Goal: Task Accomplishment & Management: Use online tool/utility

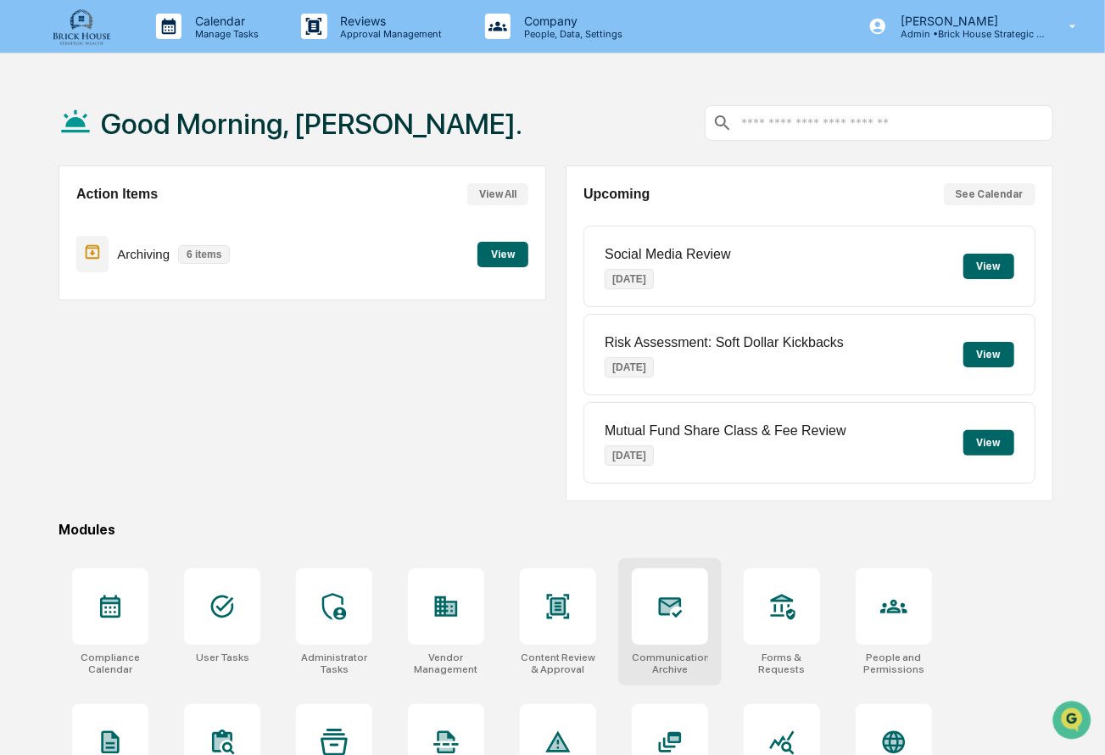
click at [657, 613] on icon at bounding box center [669, 606] width 27 height 27
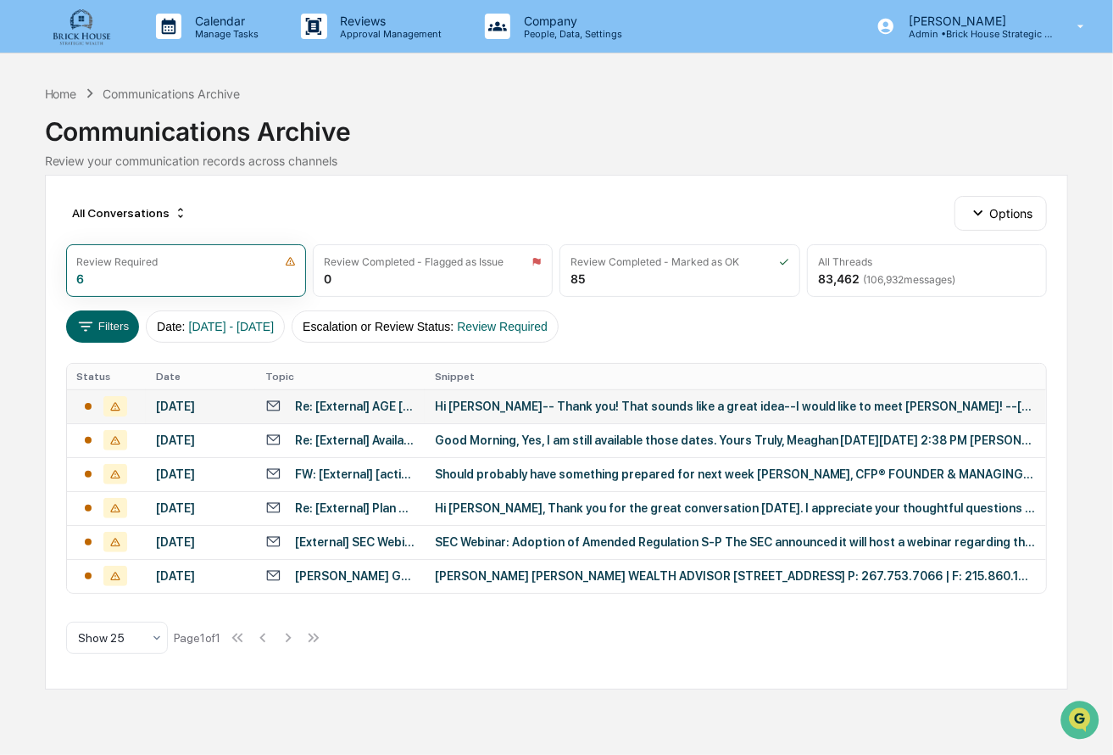
click at [459, 406] on div "Hi Robert-- Thank you! That sounds like a great idea--I would like to meet Nanc…" at bounding box center [736, 406] width 602 height 14
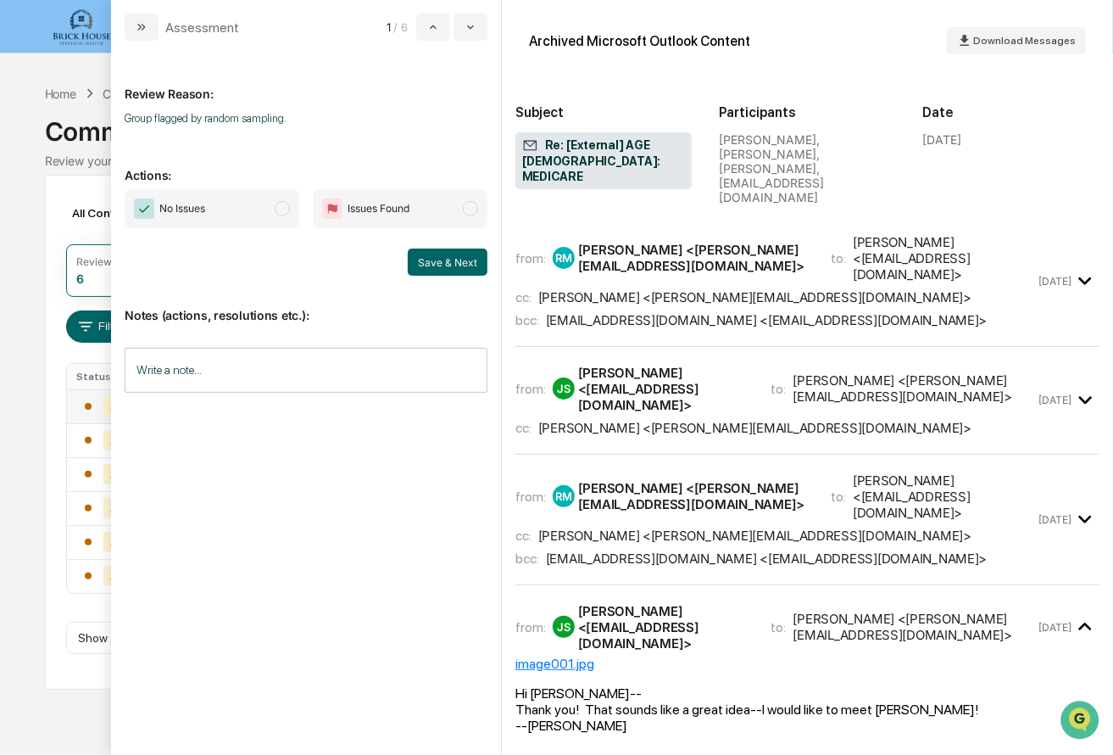
click at [286, 204] on span "modal" at bounding box center [282, 208] width 15 height 15
click at [448, 270] on button "Save & Next" at bounding box center [448, 261] width 80 height 27
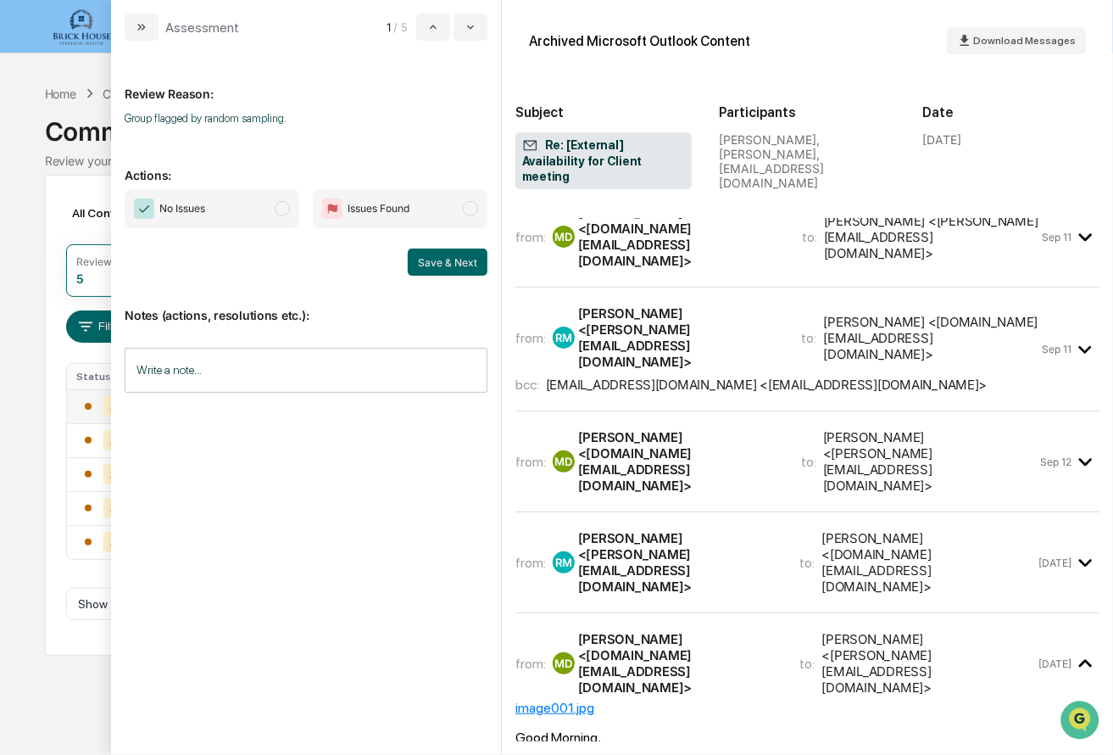
scroll to position [17, 0]
click at [692, 531] on div "Robert Macaulay <rob@brickhousesw.com>" at bounding box center [679, 563] width 202 height 64
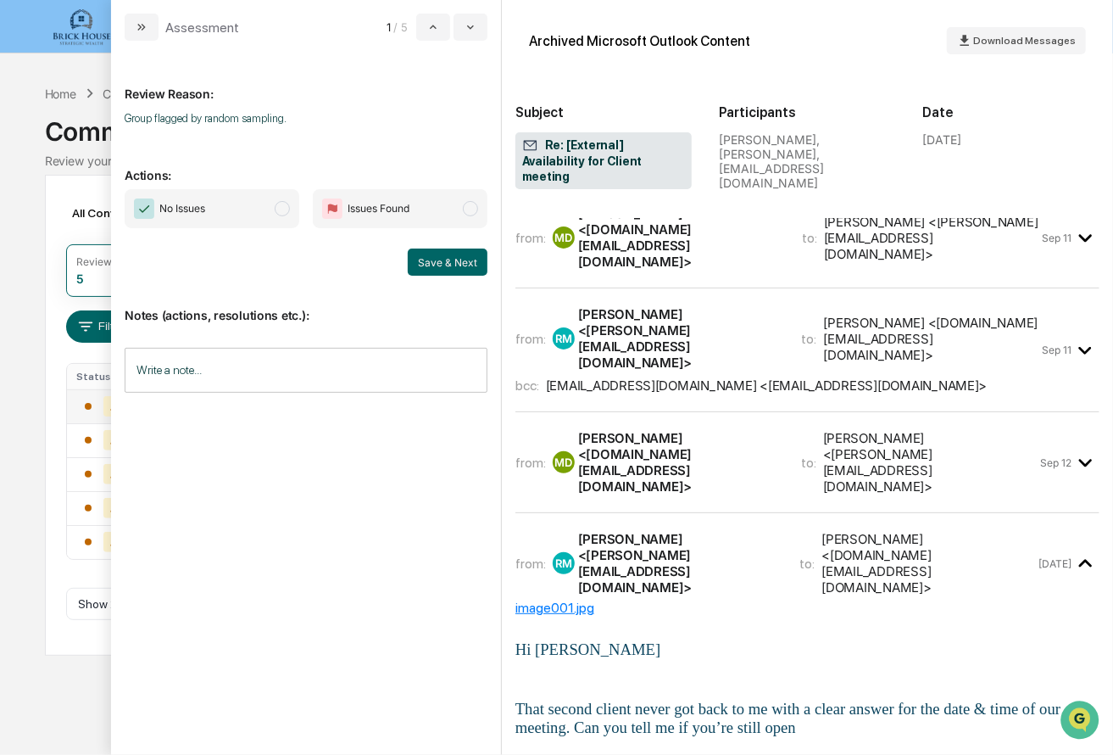
click at [694, 430] on div "Meaghan Dowd <panoramic.rs@gmail.com>" at bounding box center [679, 462] width 203 height 64
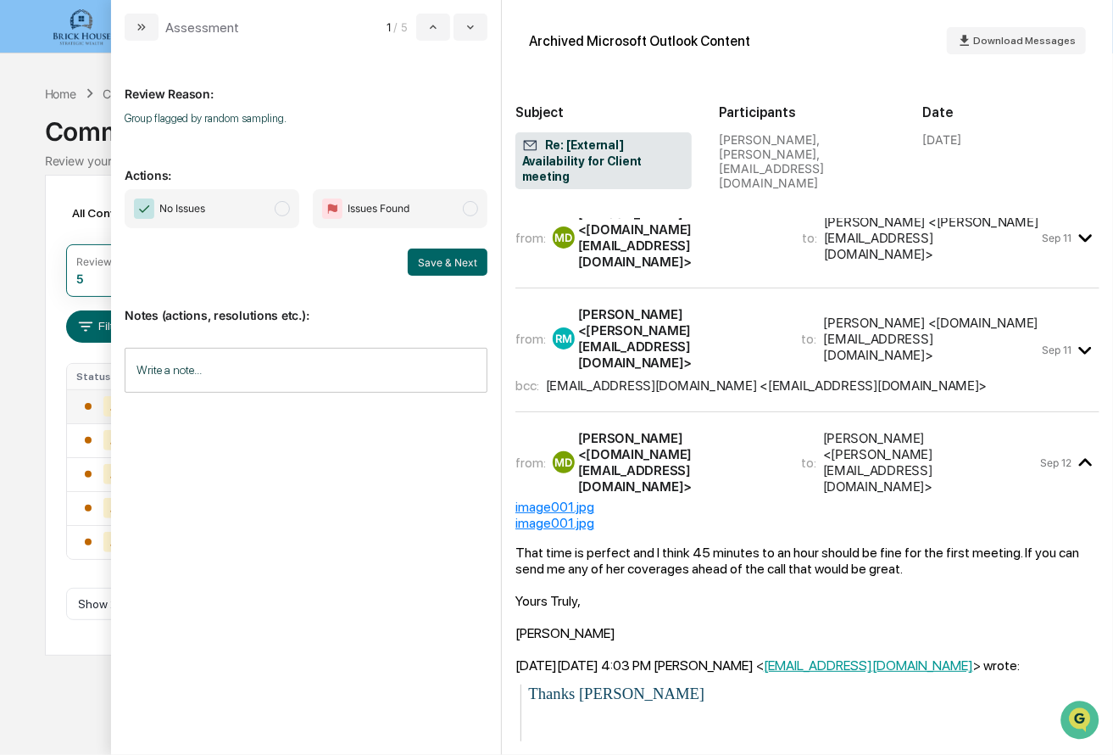
scroll to position [0, 0]
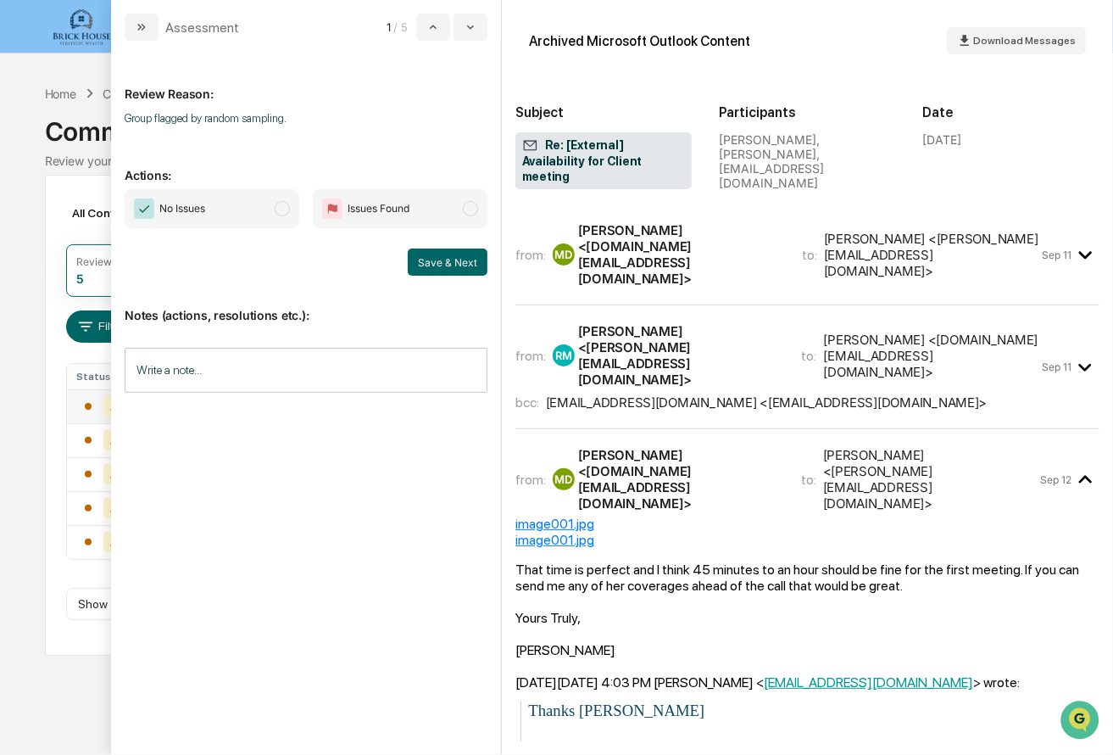
click at [687, 394] on div "eea61662fa8404ab@dropbox.crmworkspace.com <eea61662fa8404ab@dropbox.crmworkspac…" at bounding box center [767, 402] width 442 height 16
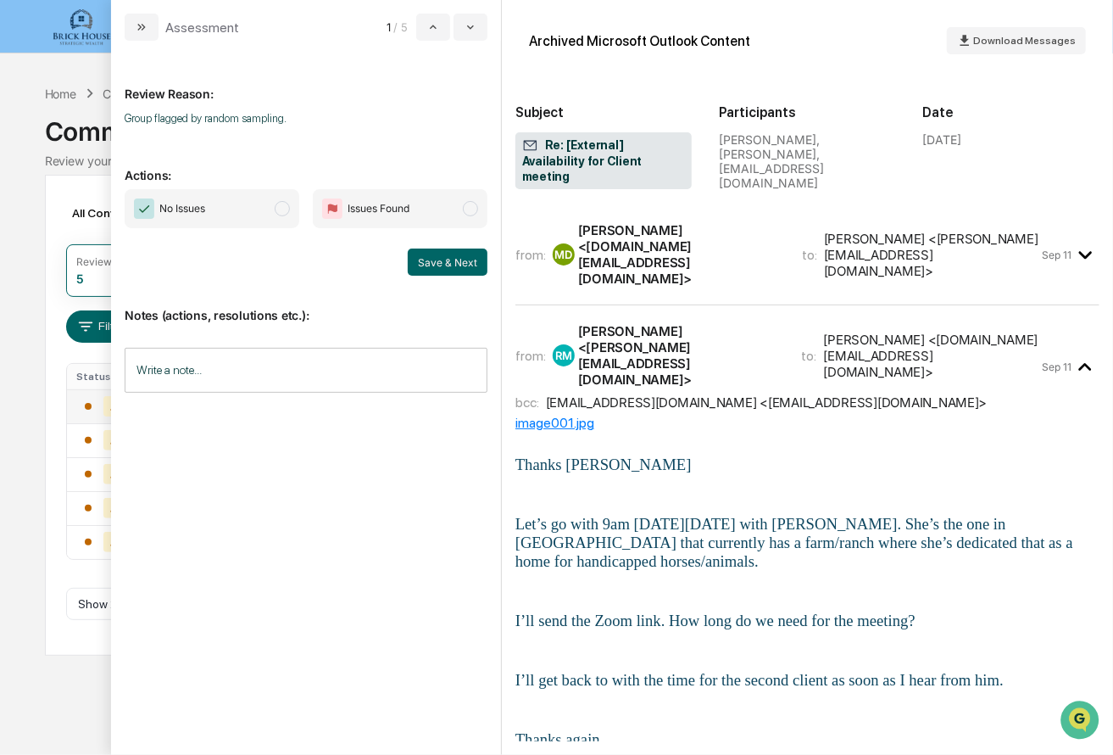
click at [677, 245] on div "Meaghan Dowd <panoramic.rs@gmail.com>" at bounding box center [679, 254] width 203 height 64
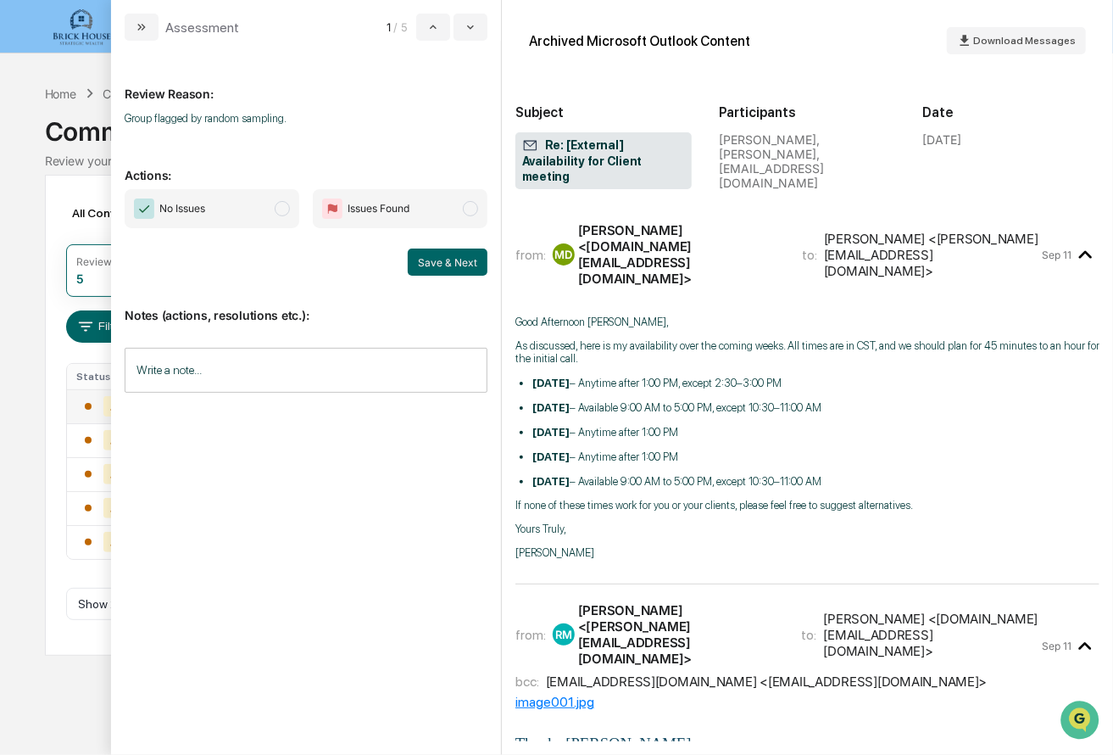
click at [282, 214] on span "modal" at bounding box center [282, 208] width 15 height 15
click at [426, 260] on button "Save & Next" at bounding box center [448, 261] width 80 height 27
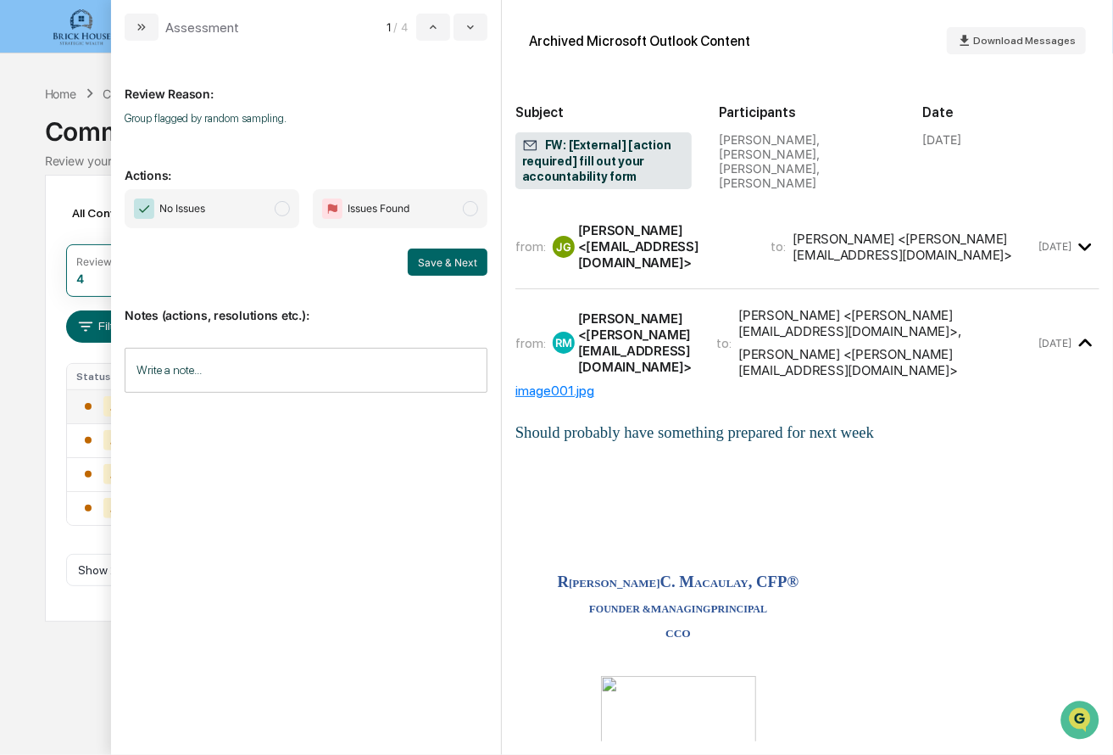
click at [282, 209] on span "modal" at bounding box center [282, 208] width 15 height 15
click at [436, 254] on button "Save & Next" at bounding box center [448, 261] width 80 height 27
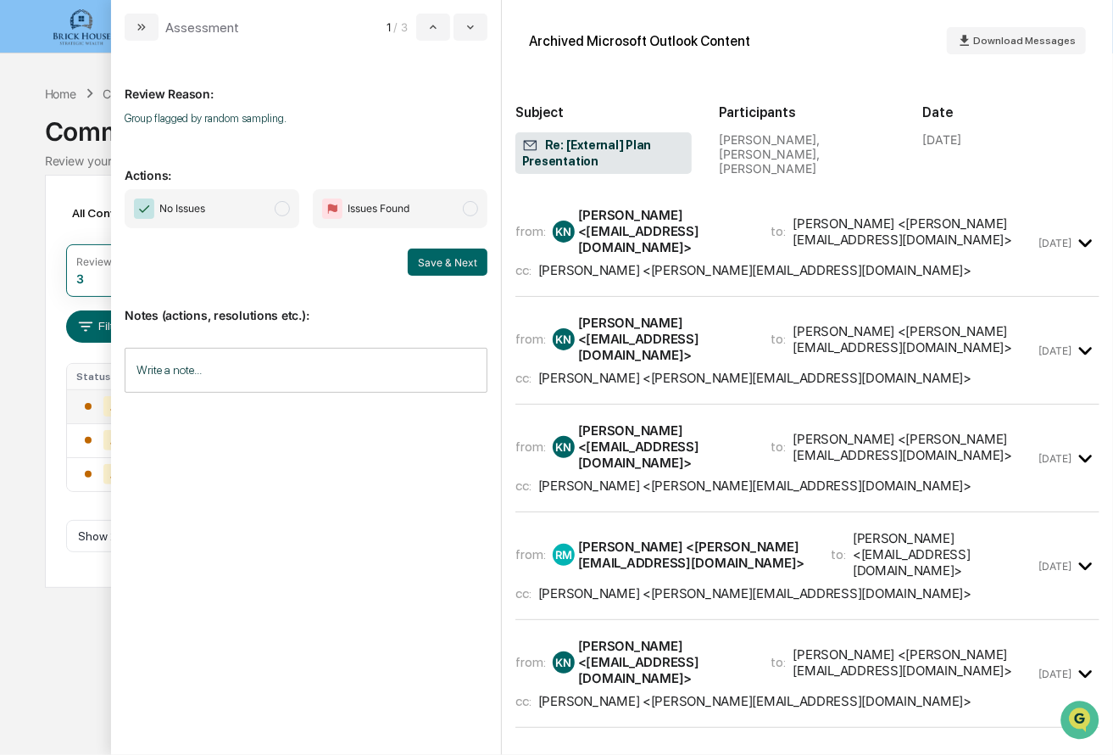
click at [699, 240] on div "from: KN Kitty Niduelan <kitty@simplicityops.com> to: Robert Macaulay <rob@bric…" at bounding box center [775, 242] width 521 height 71
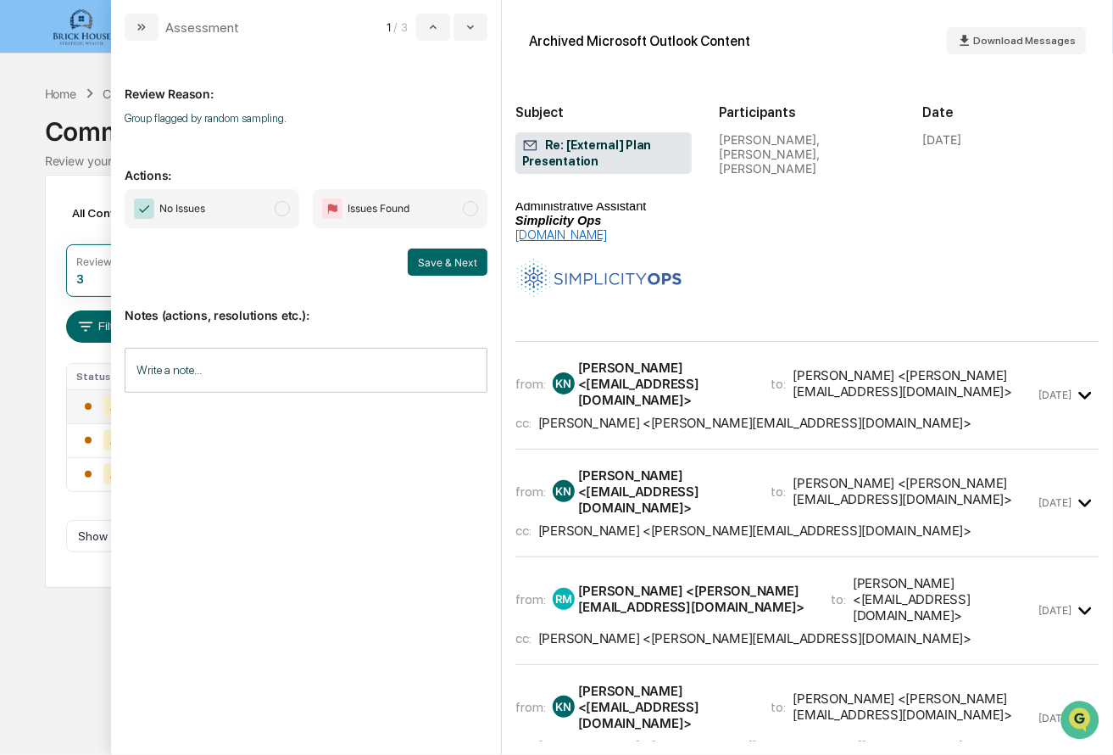
scroll to position [426, 0]
click at [671, 374] on div "Kitty Niduelan <kitty@simplicityops.com>" at bounding box center [664, 383] width 173 height 48
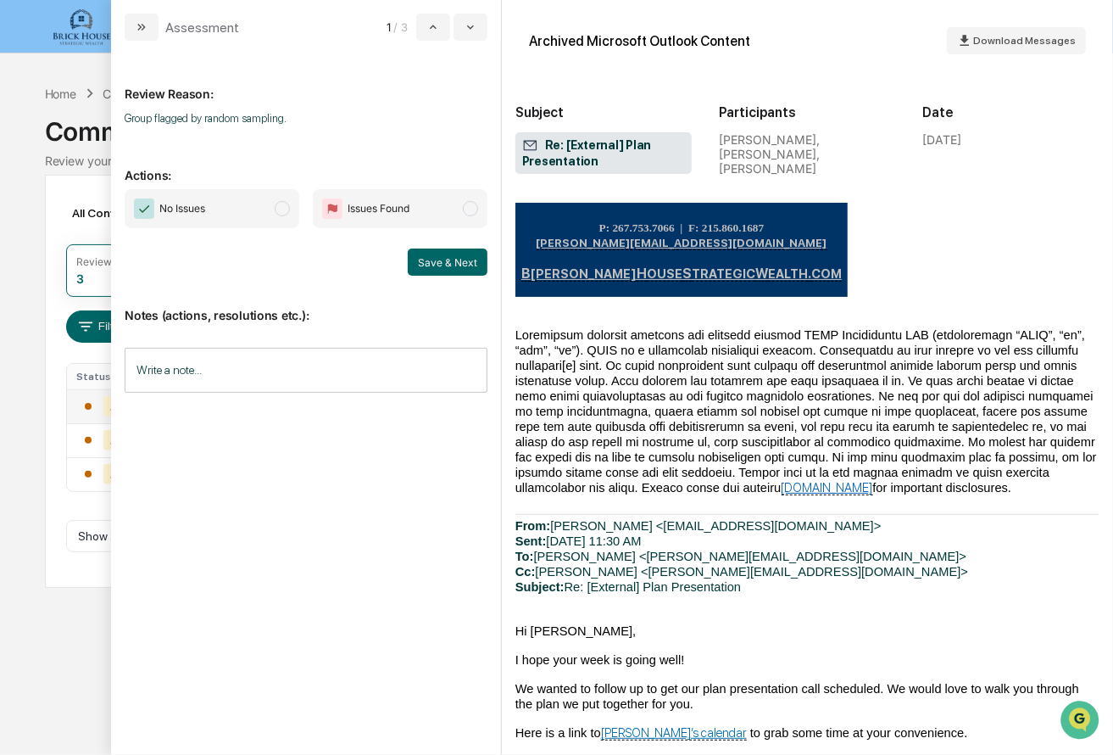
scroll to position [3205, 0]
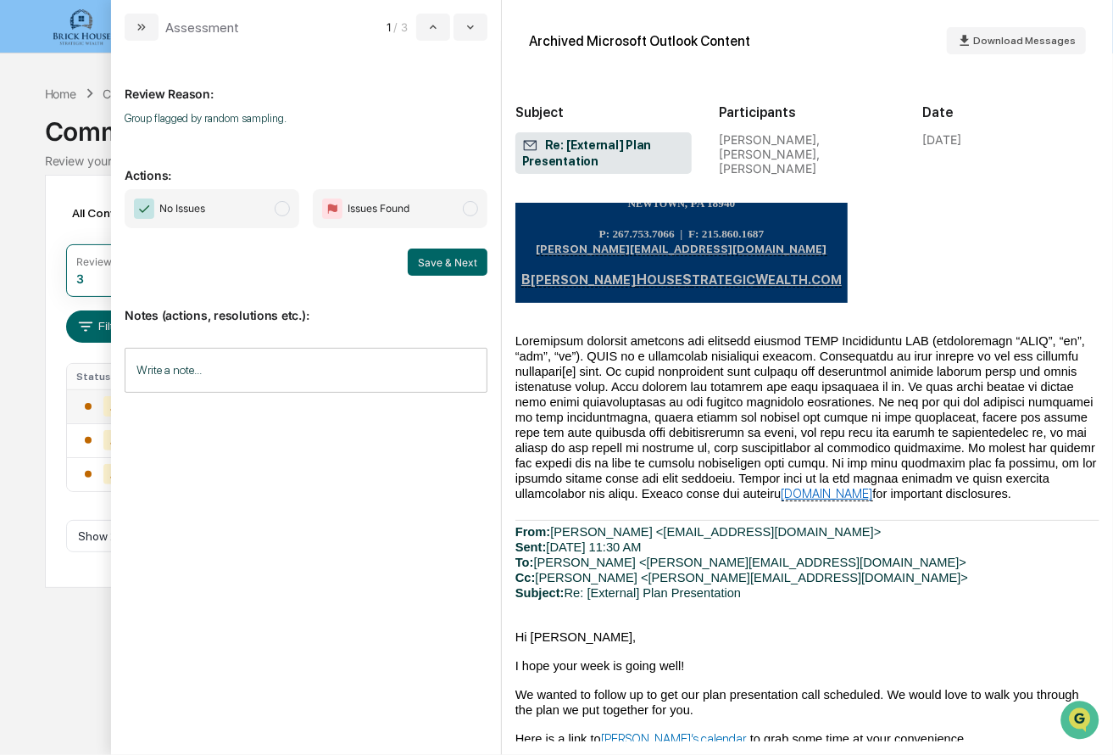
click at [286, 213] on span "modal" at bounding box center [282, 208] width 15 height 15
click at [427, 262] on button "Save & Next" at bounding box center [448, 261] width 80 height 27
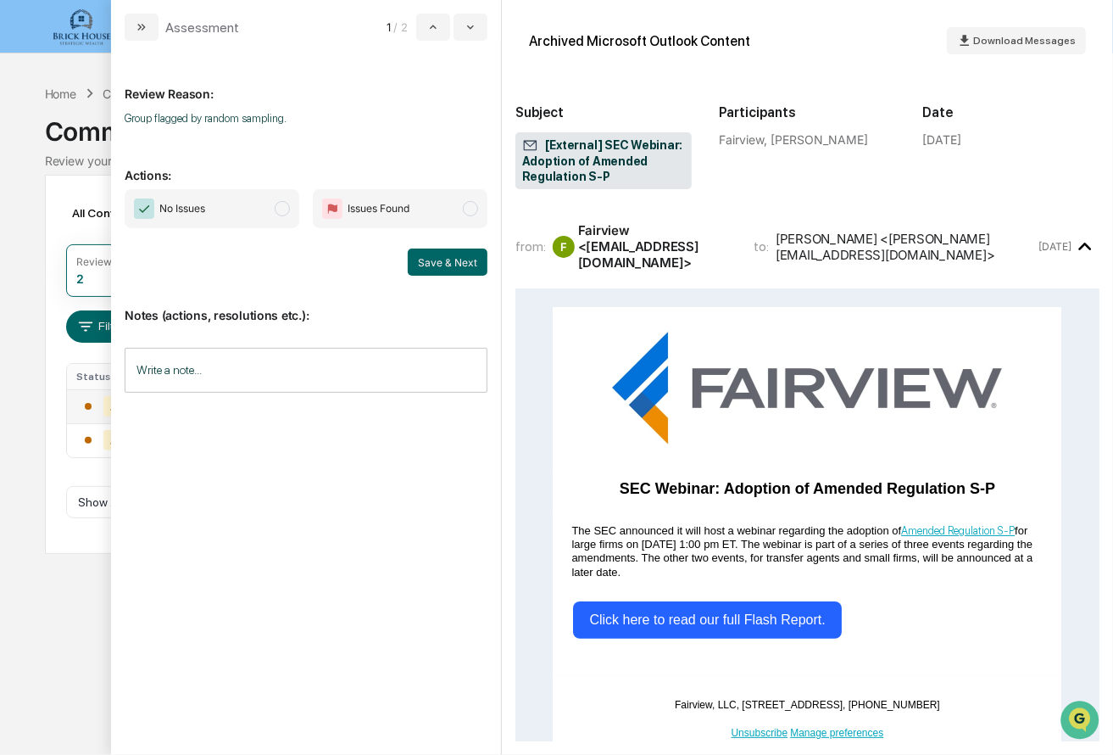
click at [283, 203] on span "modal" at bounding box center [282, 208] width 15 height 15
click at [714, 612] on strong "Click here to read our full Flash Report." at bounding box center [707, 619] width 236 height 14
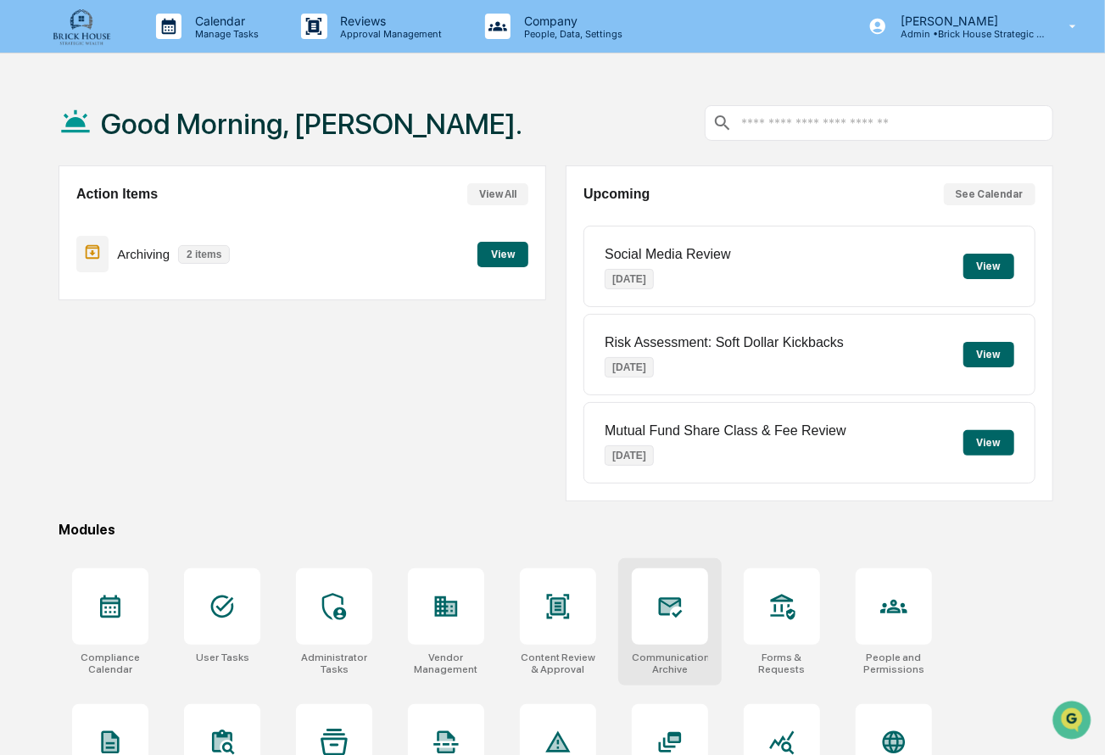
click at [675, 614] on icon at bounding box center [671, 607] width 24 height 20
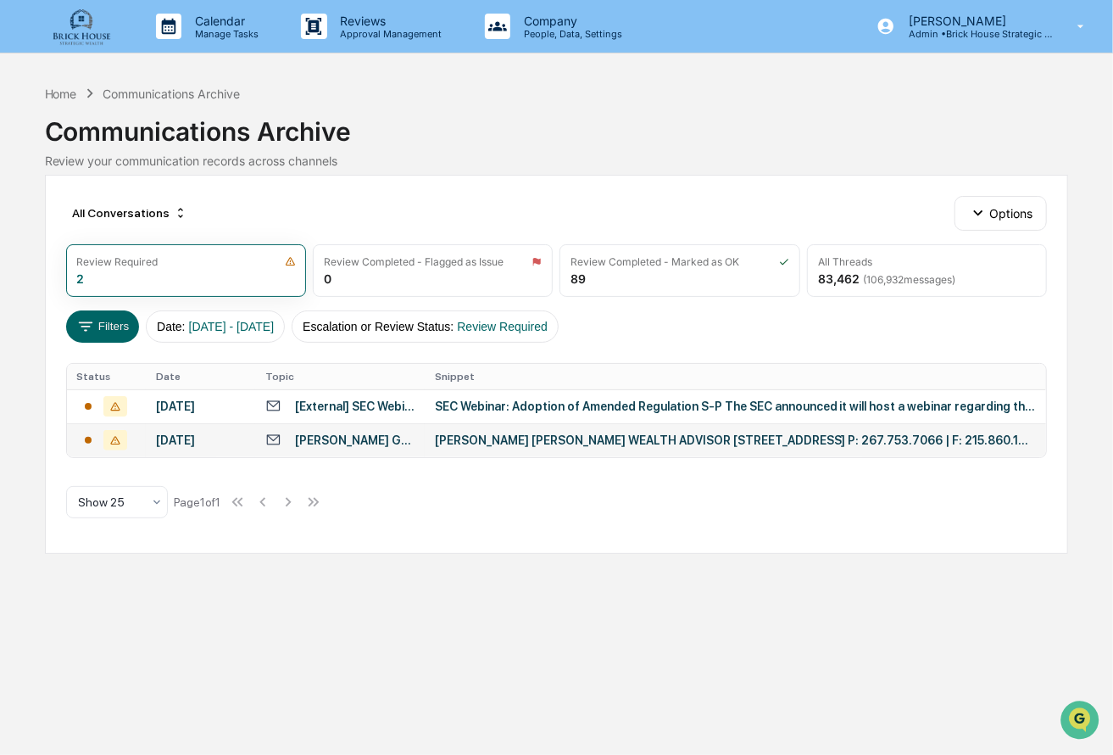
click at [508, 442] on div "[PERSON_NAME] [PERSON_NAME] WEALTH ADVISOR [STREET_ADDRESS] P: 267.753.7066 | F…" at bounding box center [736, 440] width 602 height 14
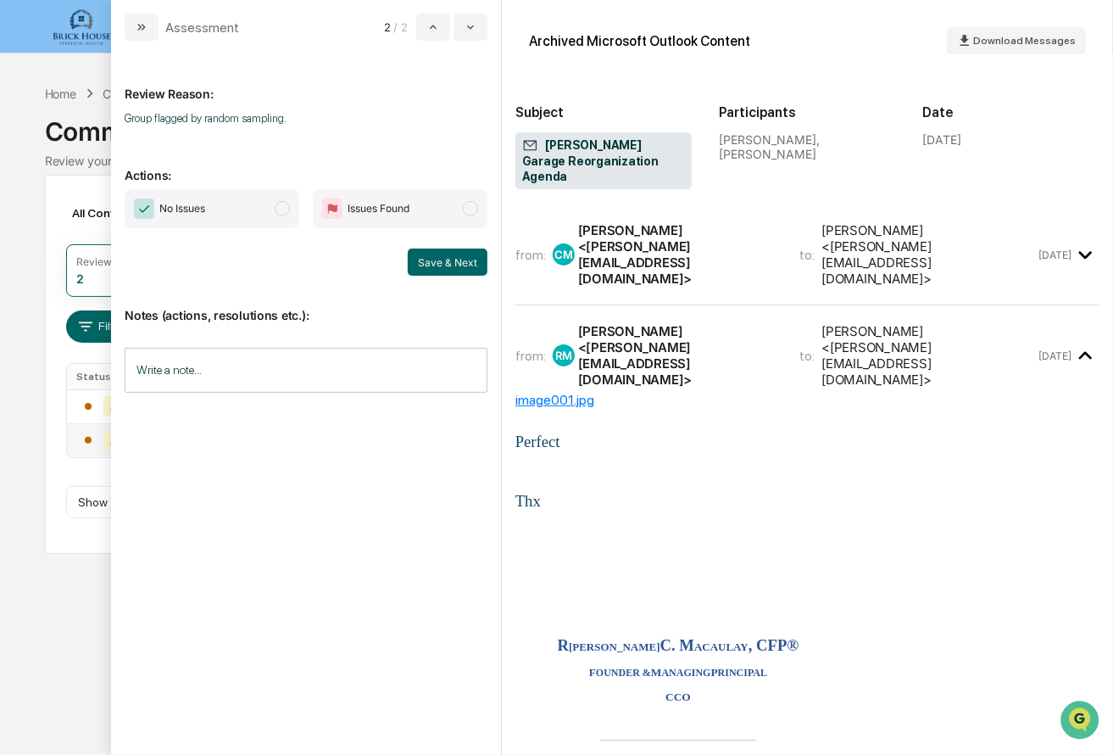
click at [669, 323] on div "[PERSON_NAME] <[PERSON_NAME][EMAIL_ADDRESS][DOMAIN_NAME]>" at bounding box center [679, 355] width 202 height 64
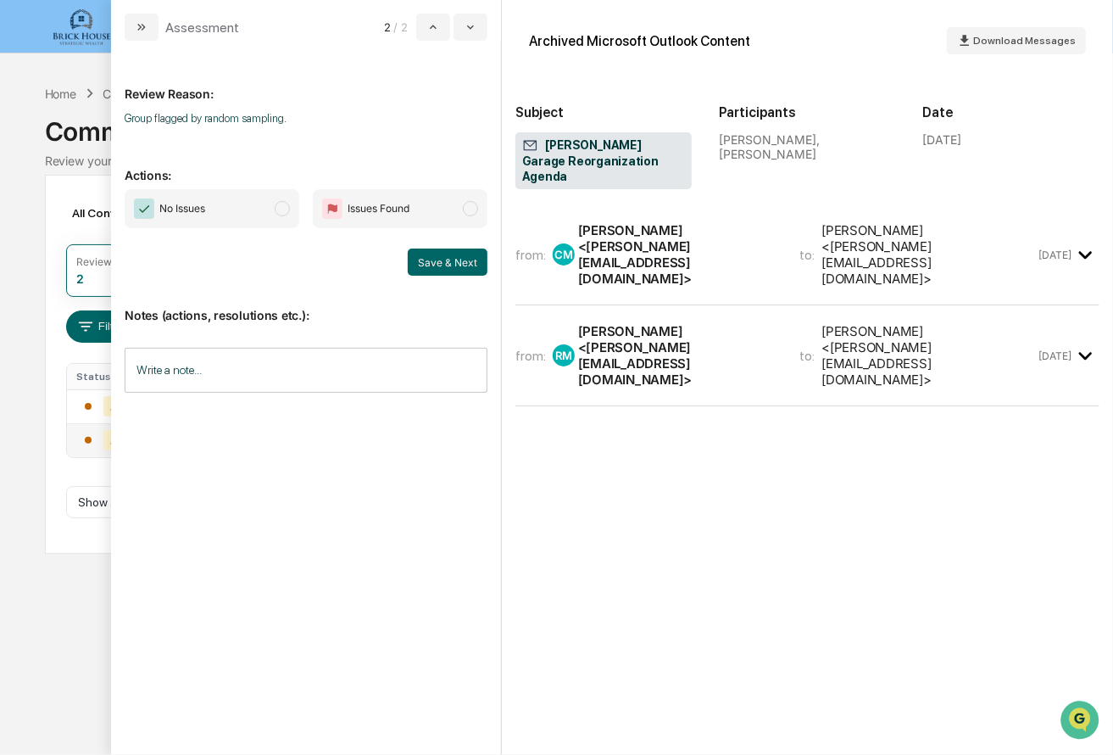
click at [657, 226] on div "[PERSON_NAME] <[PERSON_NAME][EMAIL_ADDRESS][DOMAIN_NAME]>" at bounding box center [679, 254] width 202 height 64
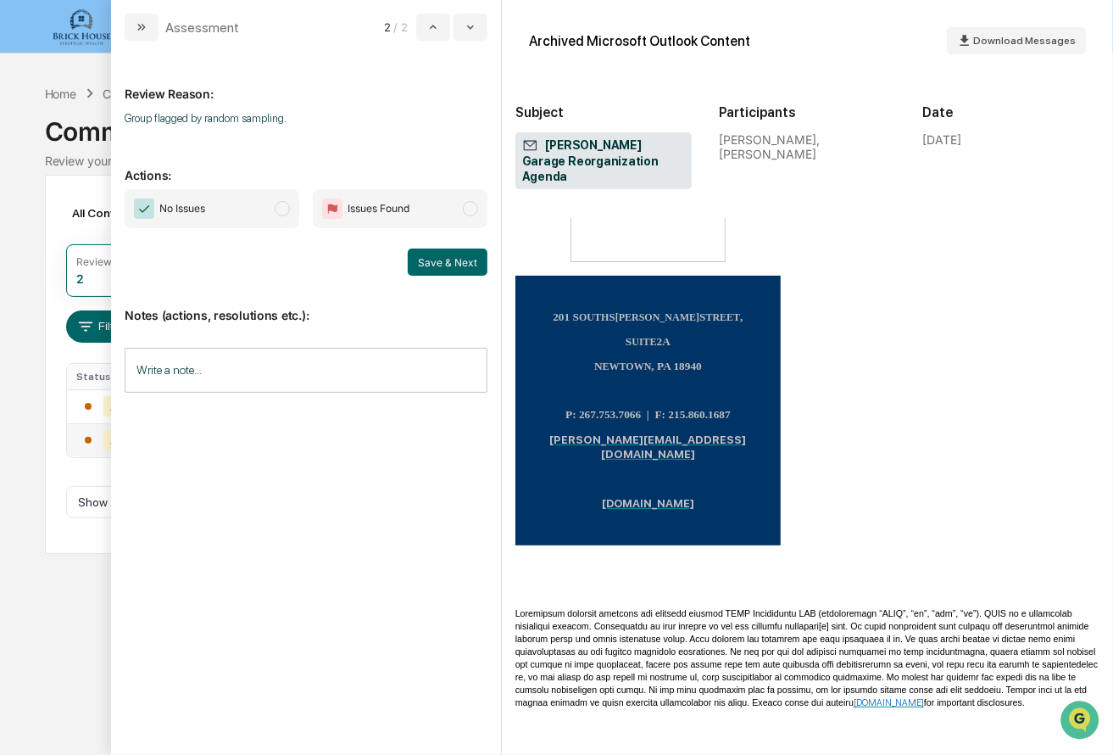
scroll to position [389, 0]
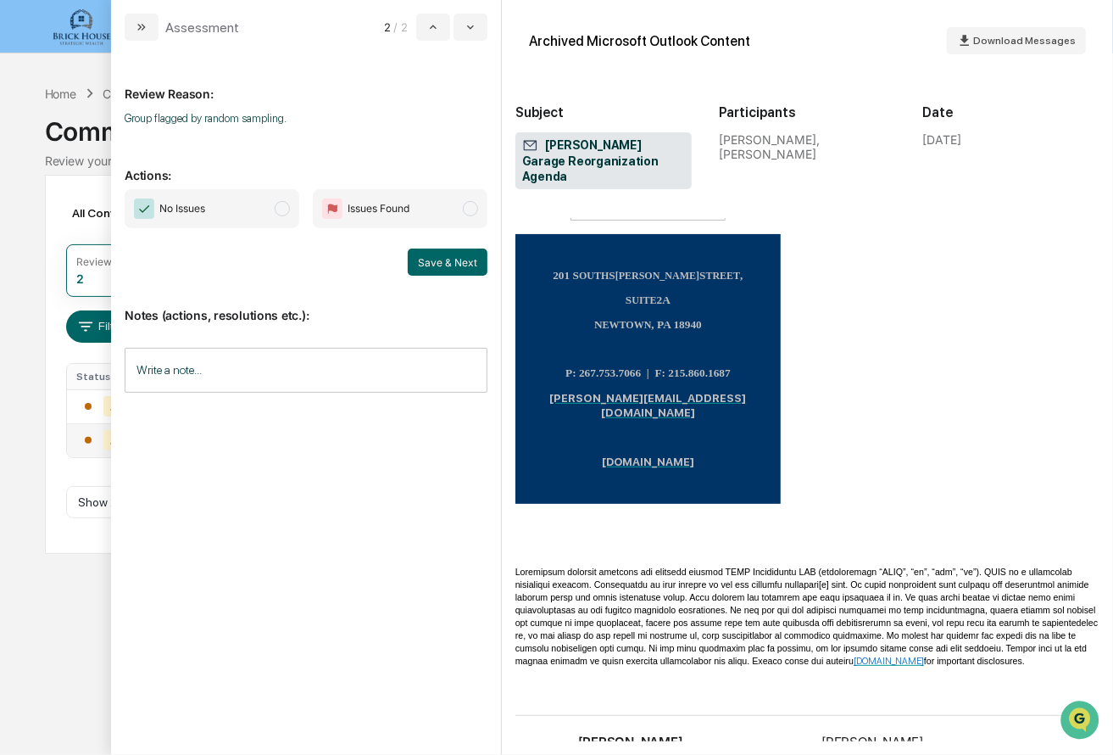
click at [664, 733] on div "[PERSON_NAME] <[PERSON_NAME][EMAIL_ADDRESS][DOMAIN_NAME]>" at bounding box center [679, 765] width 202 height 64
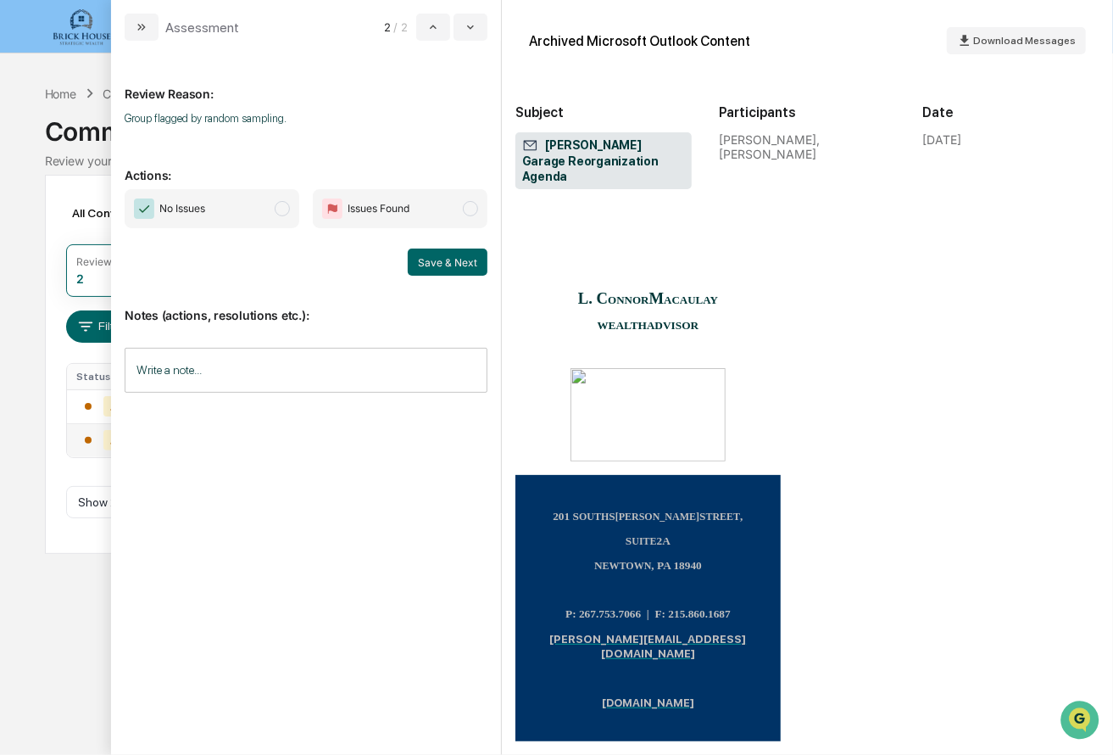
scroll to position [120, 0]
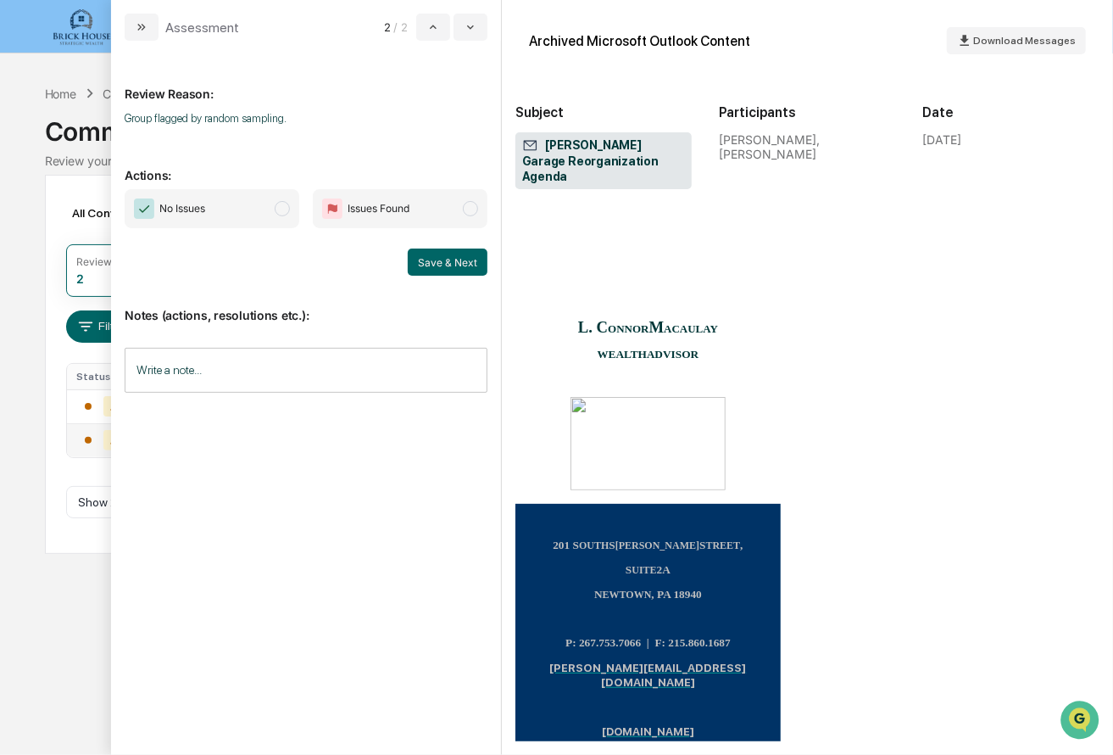
click at [286, 208] on span "modal" at bounding box center [282, 208] width 15 height 15
click at [430, 258] on button "Save & Next" at bounding box center [448, 261] width 80 height 27
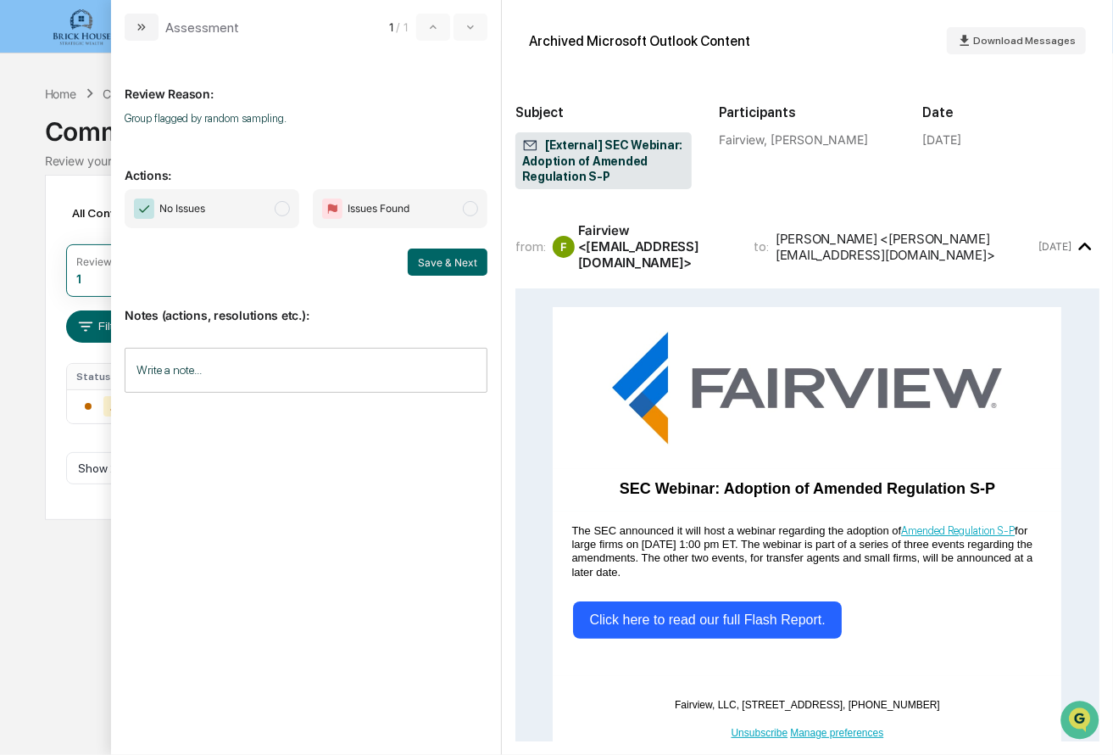
click at [280, 214] on span "modal" at bounding box center [282, 208] width 15 height 15
click at [430, 257] on button "Save & Next" at bounding box center [448, 261] width 80 height 27
